Goal: Navigation & Orientation: Find specific page/section

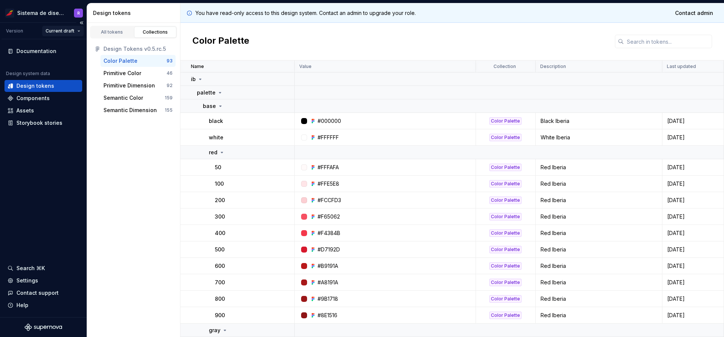
click at [72, 31] on html "Sistema de diseño Iberia R Version Current draft Documentation Design system da…" at bounding box center [362, 168] width 724 height 337
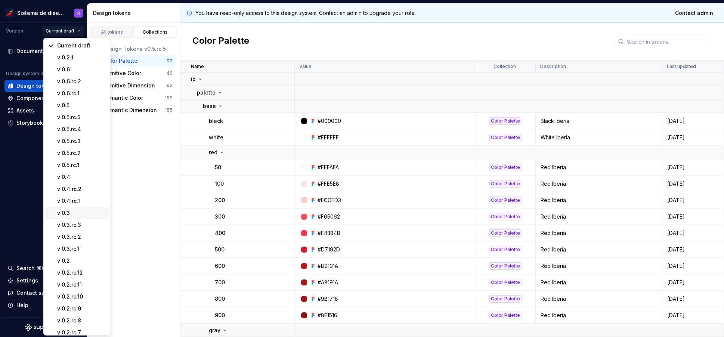
click at [70, 213] on div "v 0.3" at bounding box center [81, 212] width 49 height 7
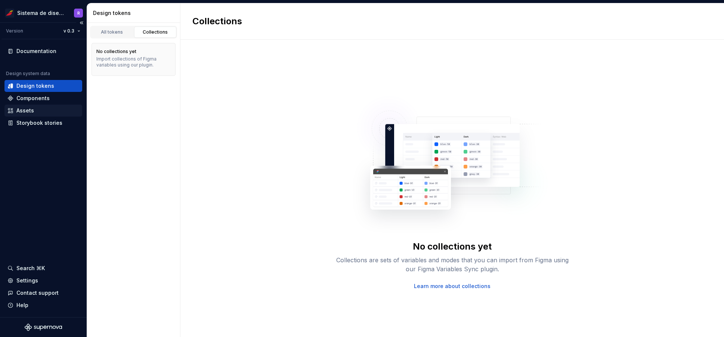
click at [24, 109] on div "Assets" at bounding box center [25, 110] width 18 height 7
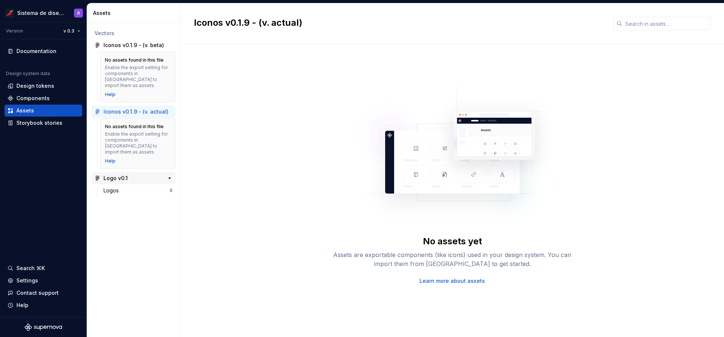
click at [114, 174] on div "Logo v0.1" at bounding box center [115, 177] width 24 height 7
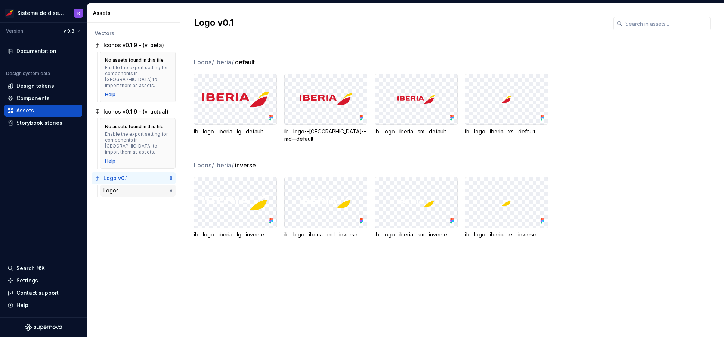
click at [114, 187] on div "Logos" at bounding box center [112, 190] width 18 height 7
click at [30, 101] on div "Components" at bounding box center [32, 97] width 33 height 7
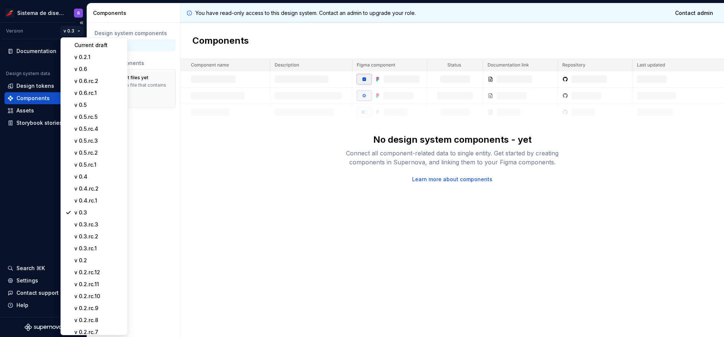
click at [75, 32] on html "Sistema de diseño Iberia R Version v 0.3 Documentation Design system data Desig…" at bounding box center [362, 168] width 724 height 337
click at [81, 72] on div "v 0.6" at bounding box center [98, 69] width 49 height 7
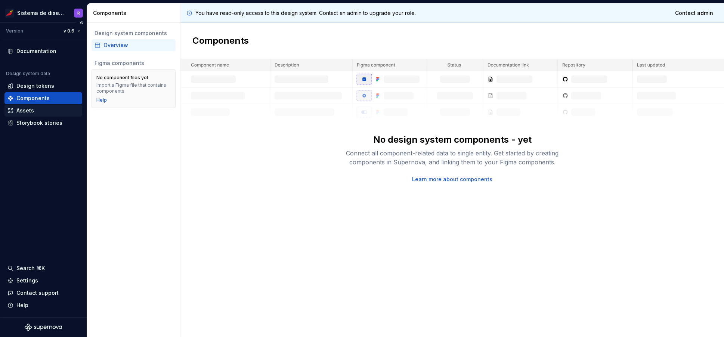
click at [32, 108] on div "Assets" at bounding box center [25, 110] width 18 height 7
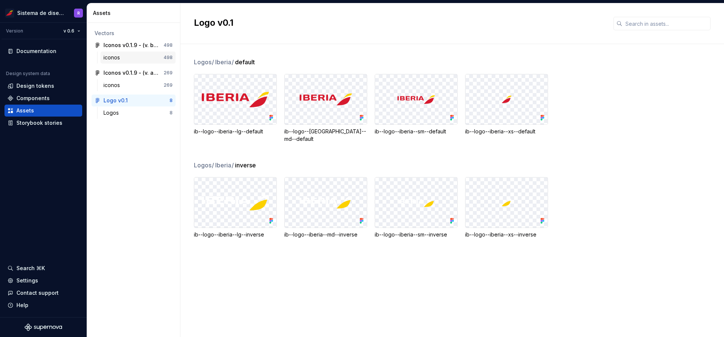
click at [168, 58] on div "498" at bounding box center [168, 58] width 9 height 6
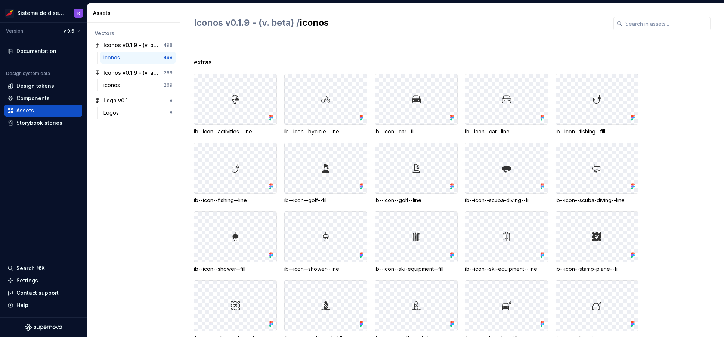
click at [684, 88] on div "ib--icon--activities--line ib--icon--bycicle--line ib--icon--car--fill ib--icon…" at bounding box center [459, 242] width 530 height 336
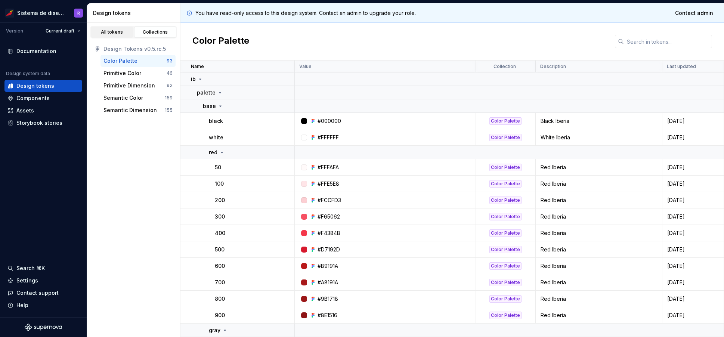
click at [112, 31] on div "All tokens" at bounding box center [111, 32] width 37 height 6
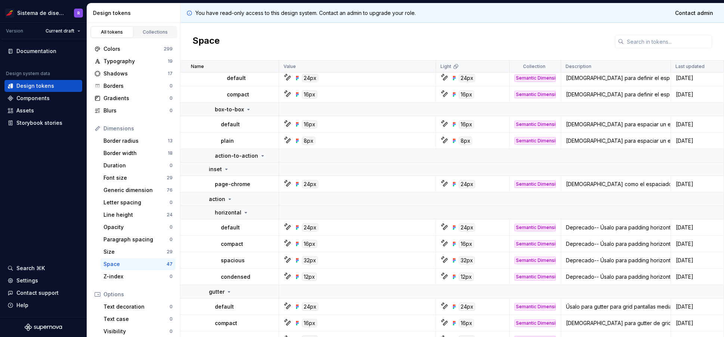
scroll to position [424, 0]
